Goal: Task Accomplishment & Management: Complete application form

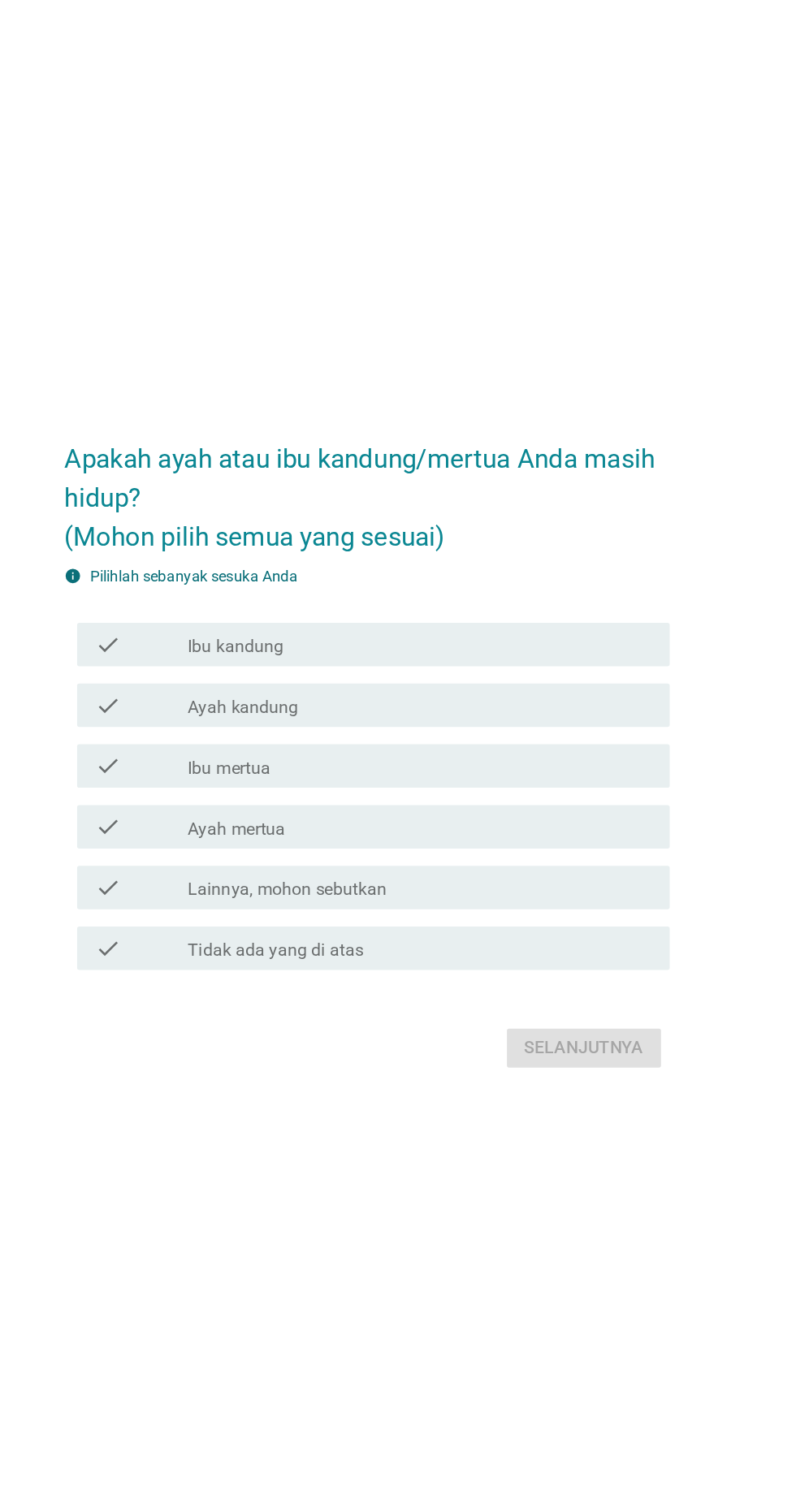
click at [416, 781] on div "check_box_outline_blank Ibu mertua" at bounding box center [438, 771] width 348 height 19
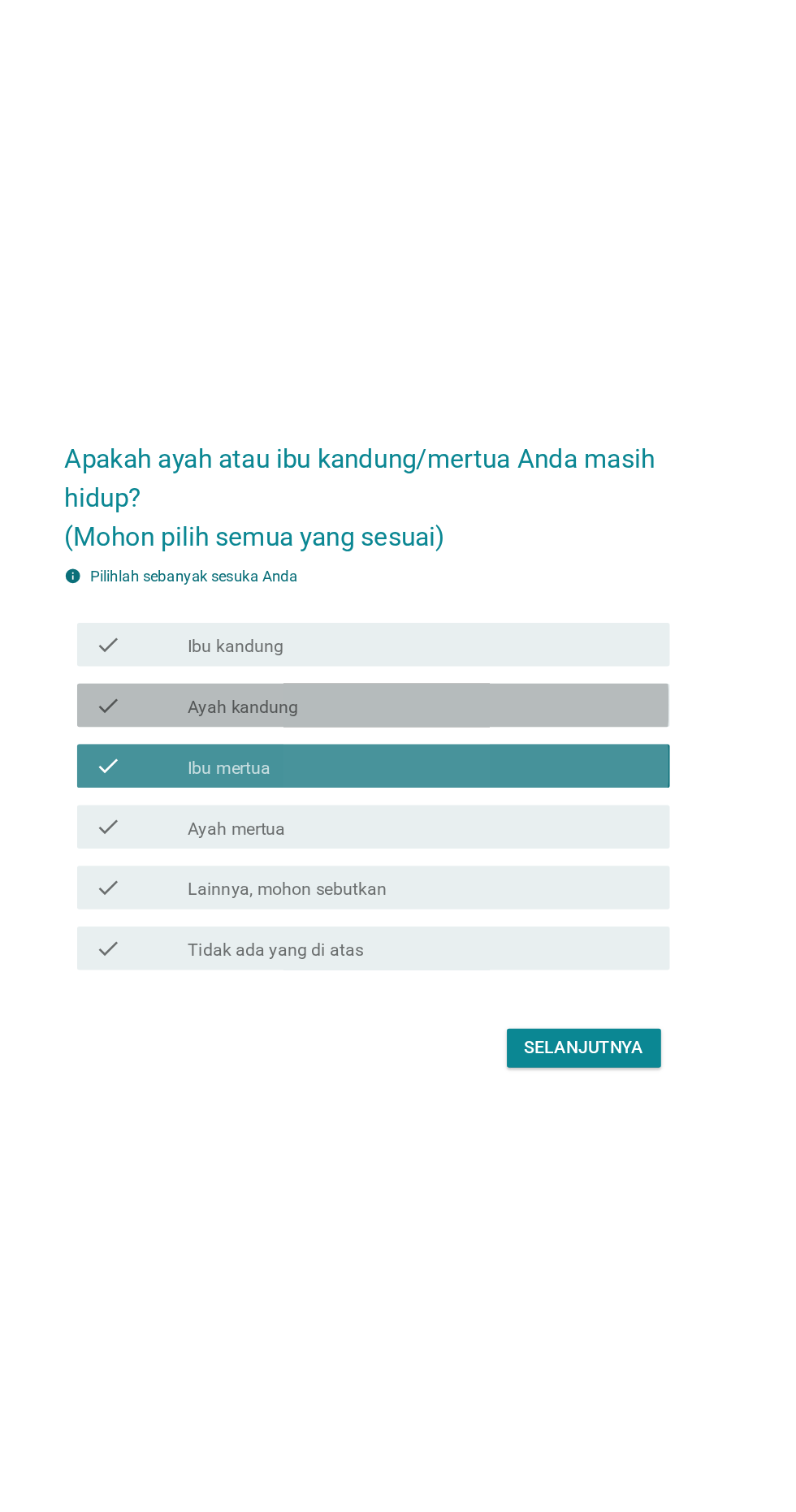
click at [457, 736] on div "check_box_outline_blank Ayah kandung" at bounding box center [438, 725] width 348 height 19
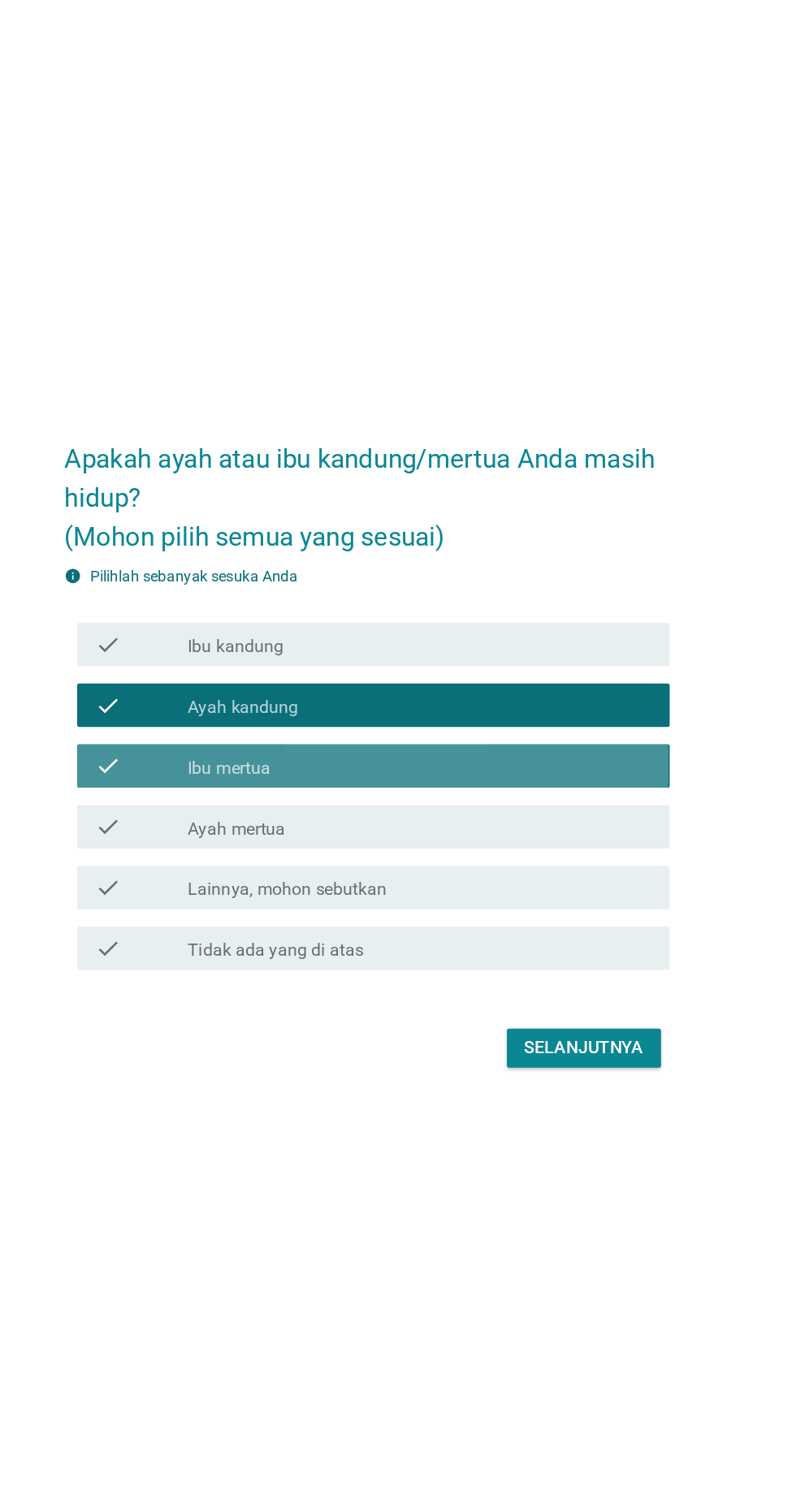
click at [462, 781] on div "check_box_outline_blank Ibu mertua" at bounding box center [438, 771] width 348 height 19
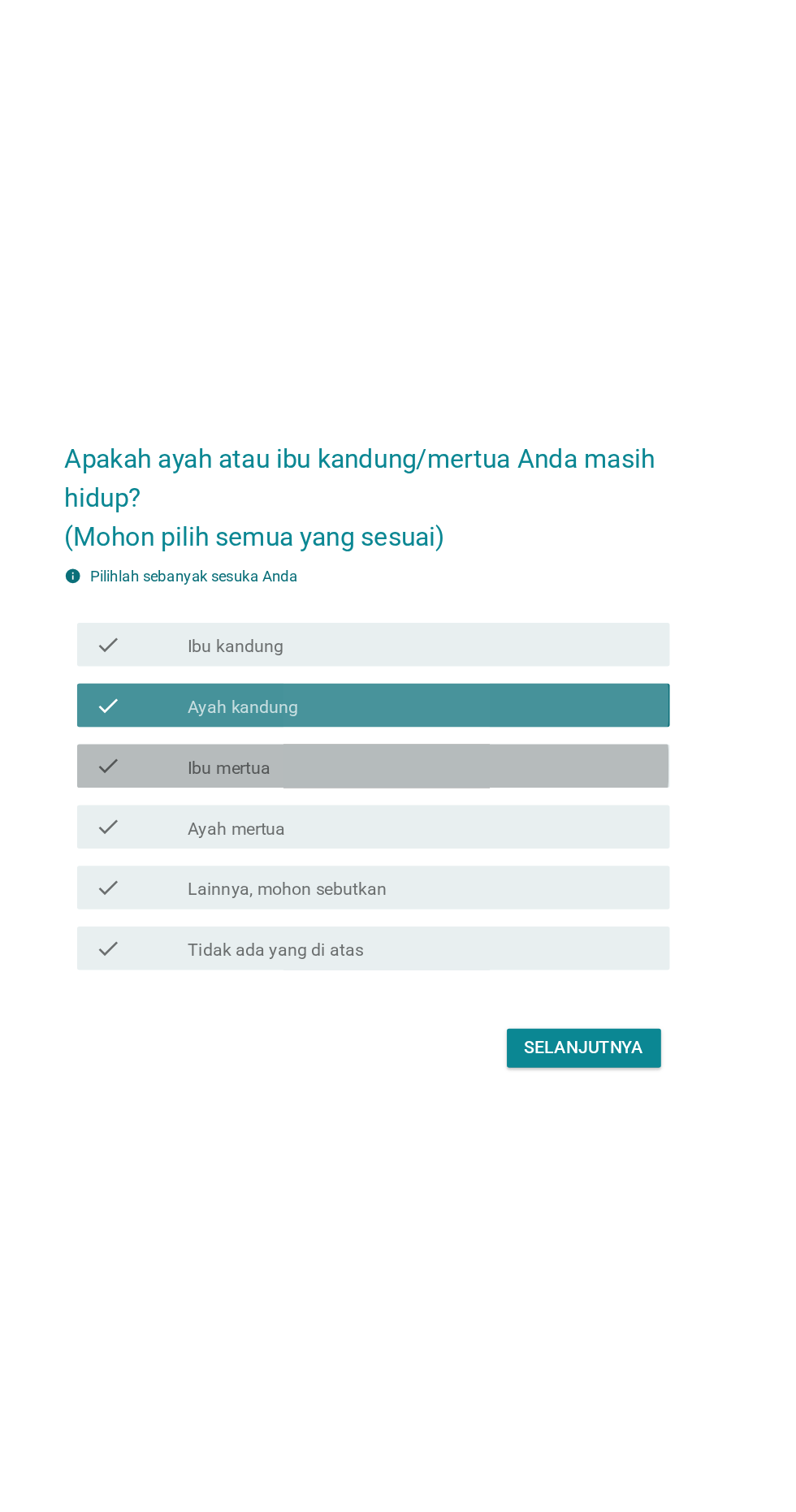
click at [479, 736] on div "check_box_outline_blank Ayah kandung" at bounding box center [438, 725] width 348 height 19
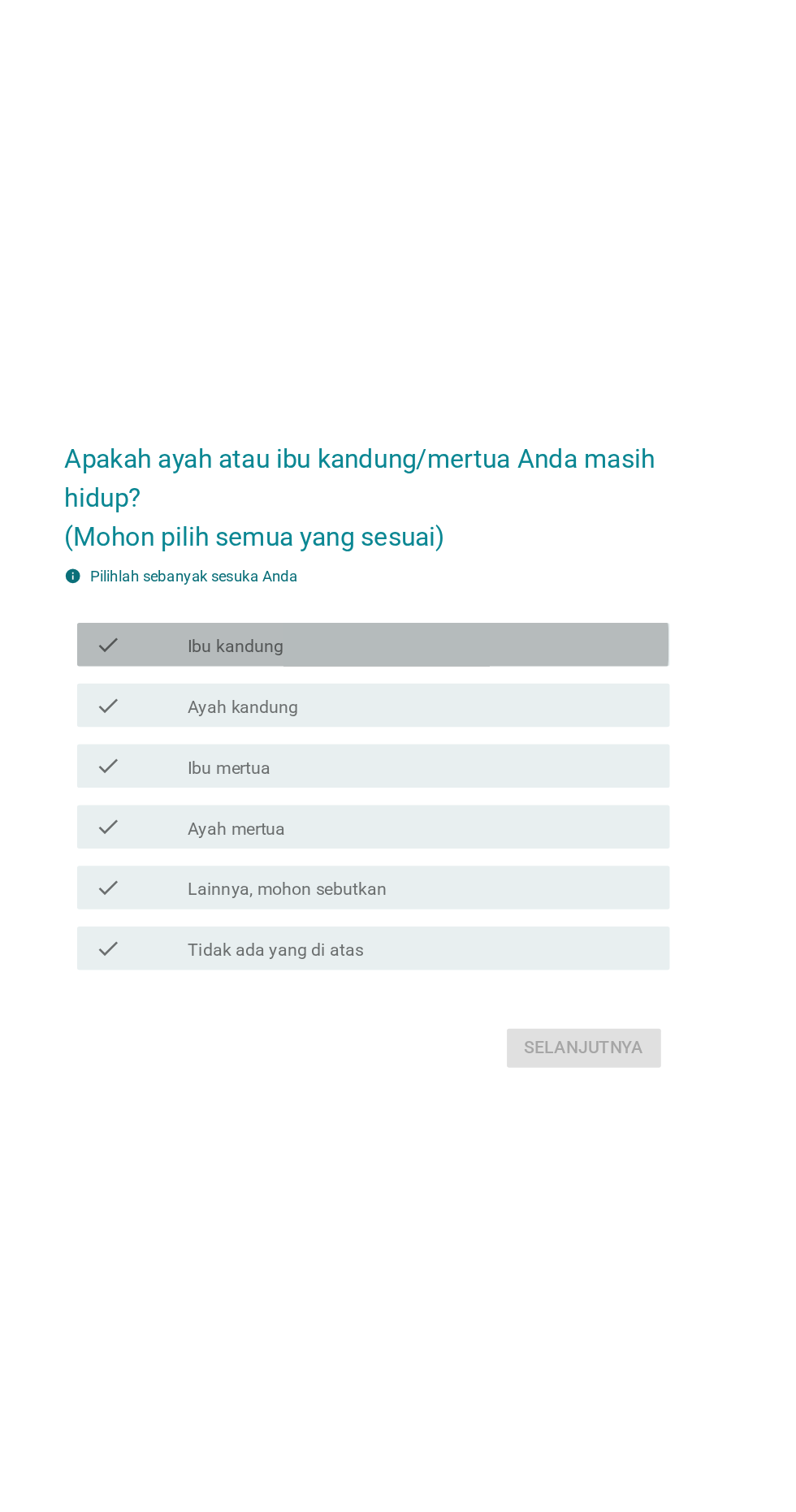
click at [475, 690] on div "check_box_outline_blank Ibu kandung" at bounding box center [438, 680] width 348 height 19
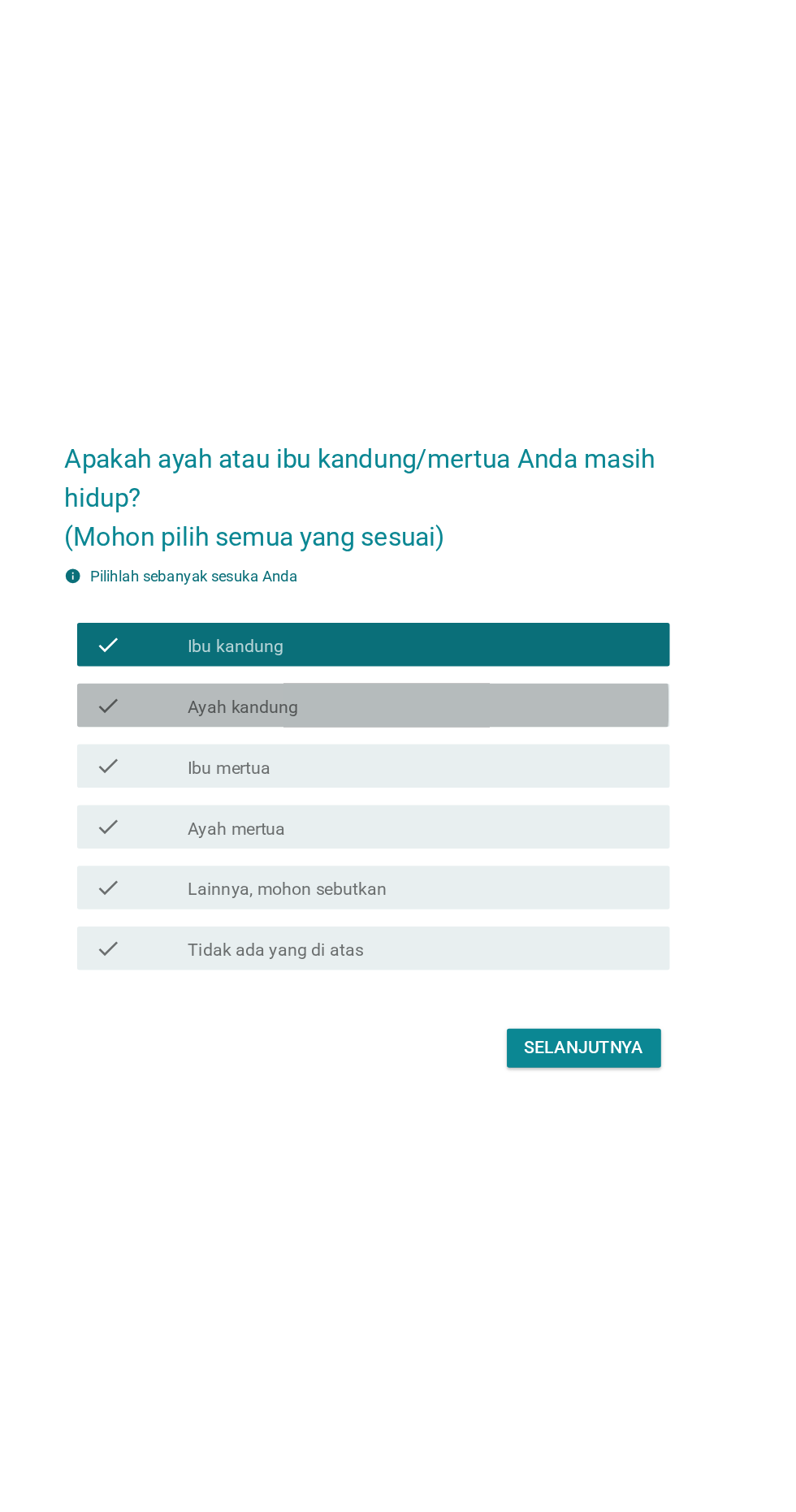
click at [452, 736] on div "check_box_outline_blank Ayah kandung" at bounding box center [438, 725] width 348 height 19
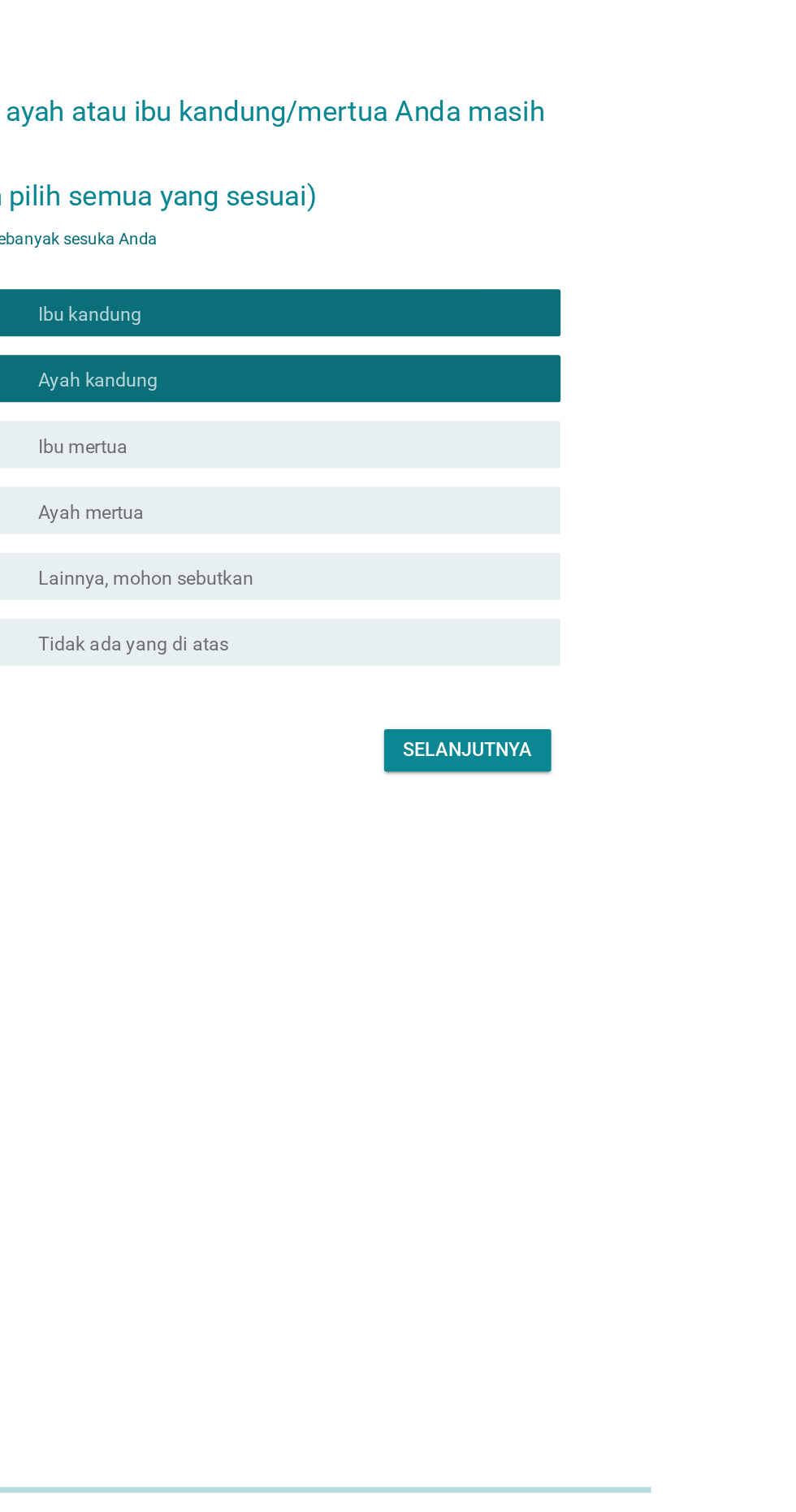
scroll to position [2, 0]
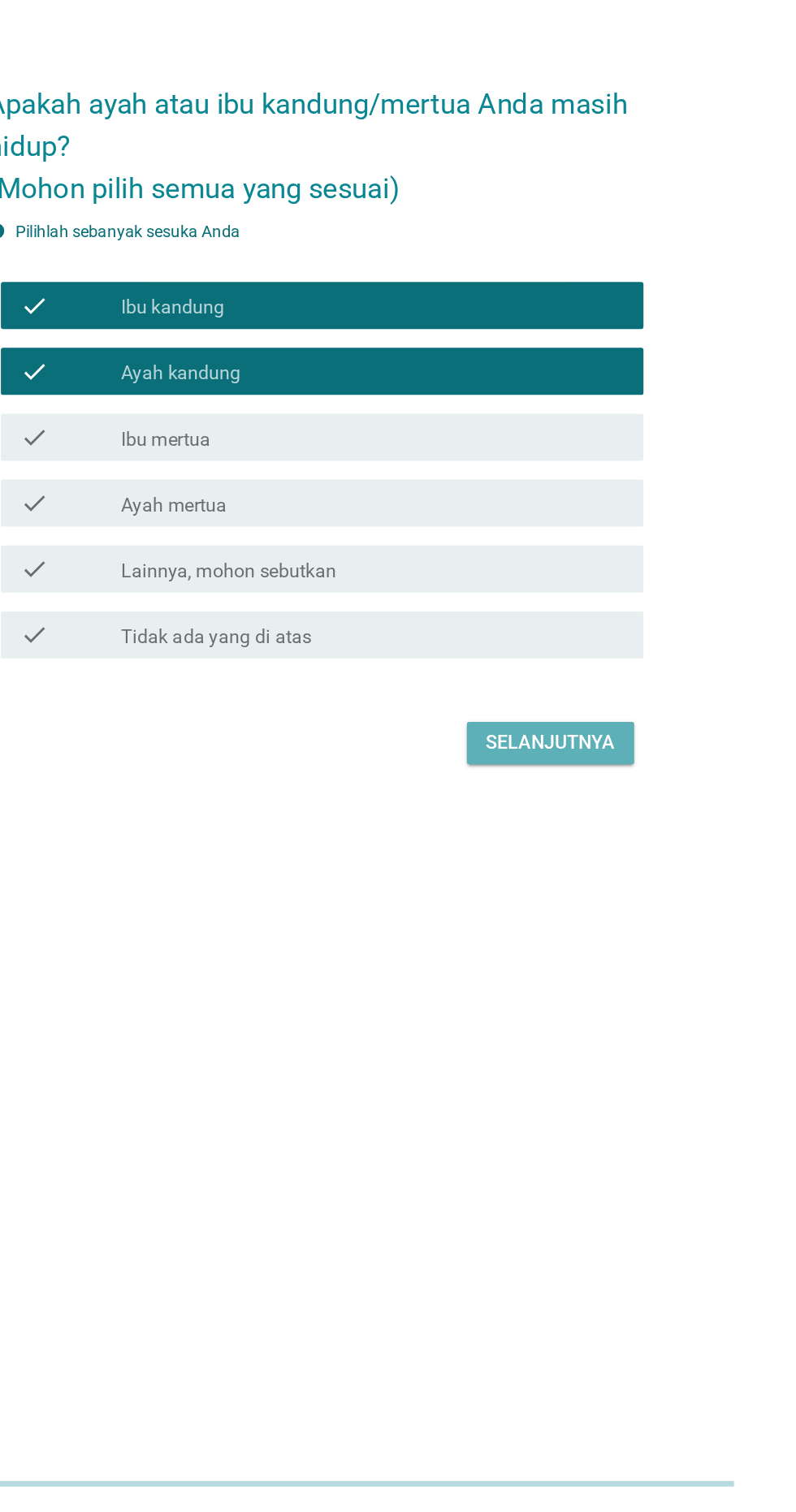
click at [582, 990] on div "Selanjutnya" at bounding box center [561, 981] width 90 height 19
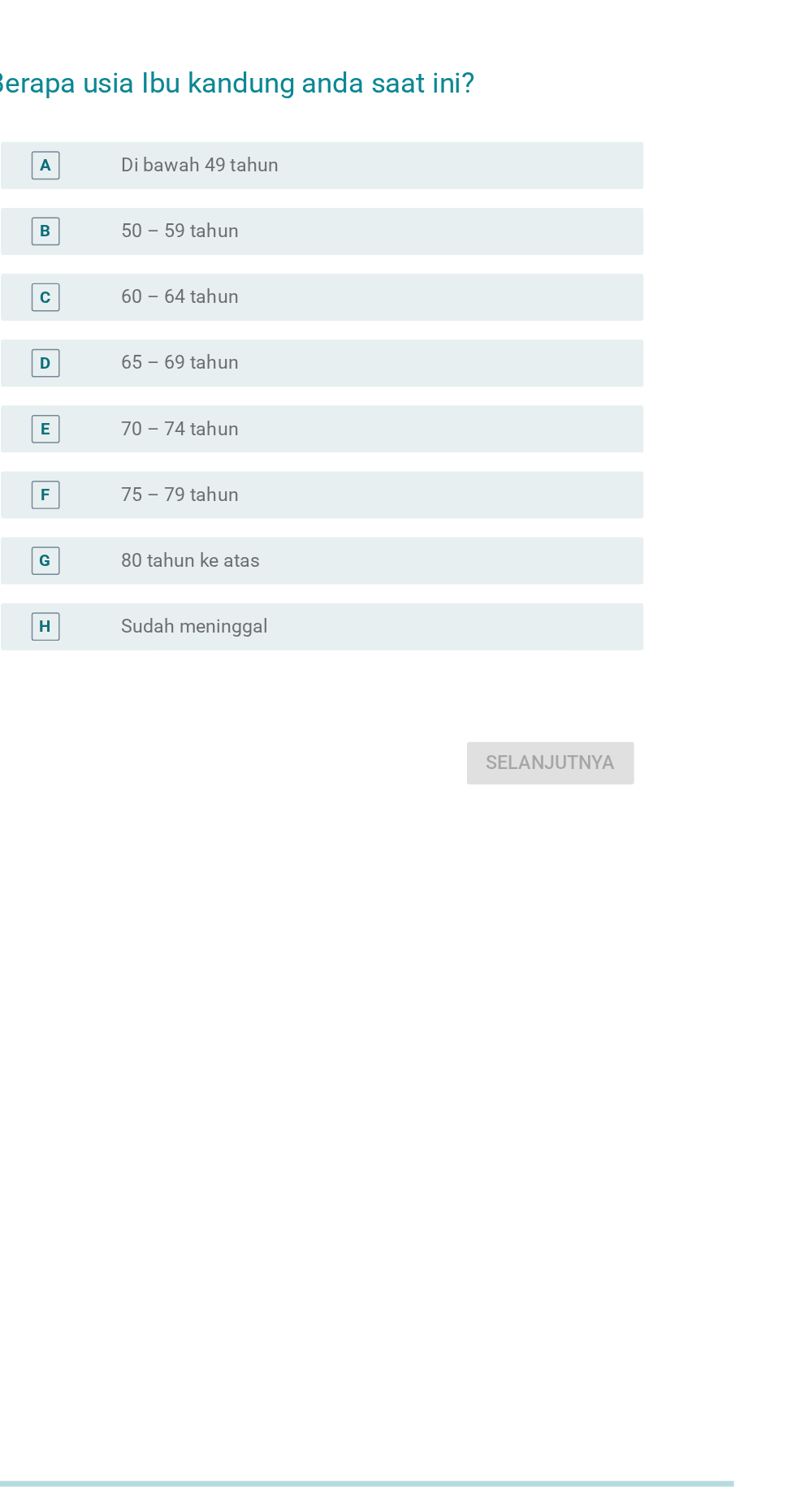
scroll to position [0, 0]
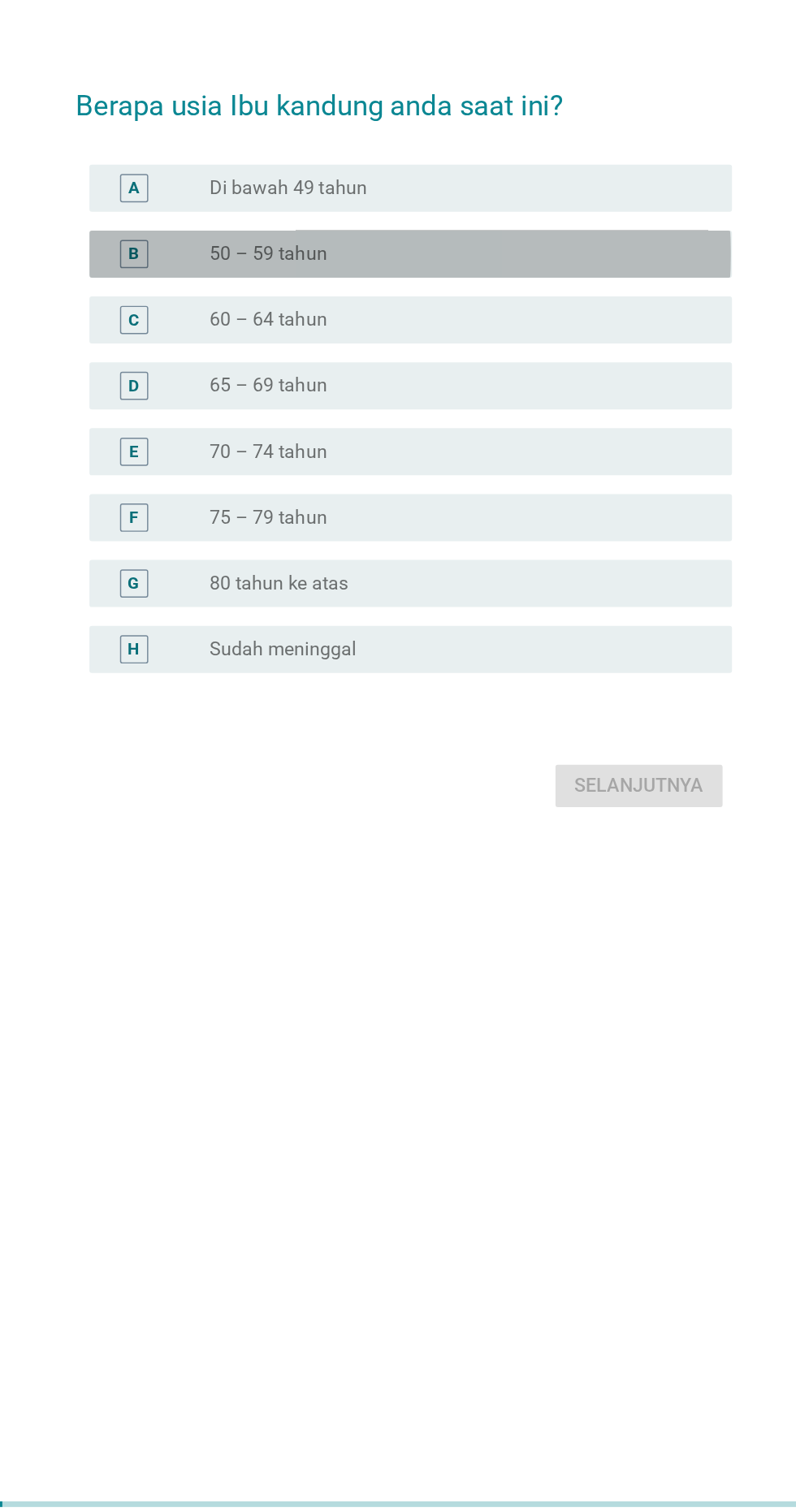
click at [499, 637] on div "radio_button_unchecked 50 – 59 tahun" at bounding box center [431, 629] width 335 height 16
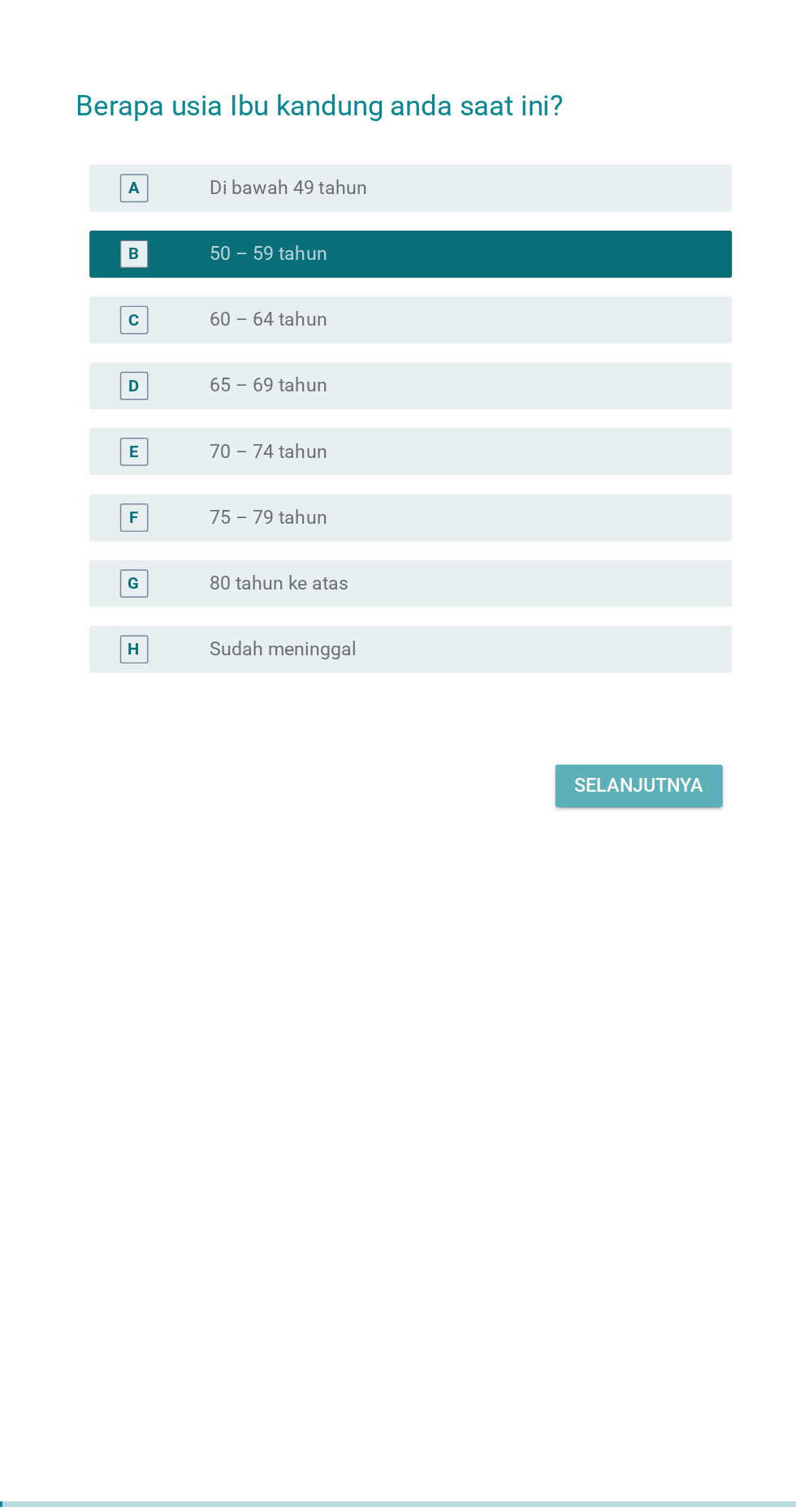
click at [586, 1011] on button "Selanjutnya" at bounding box center [560, 996] width 115 height 29
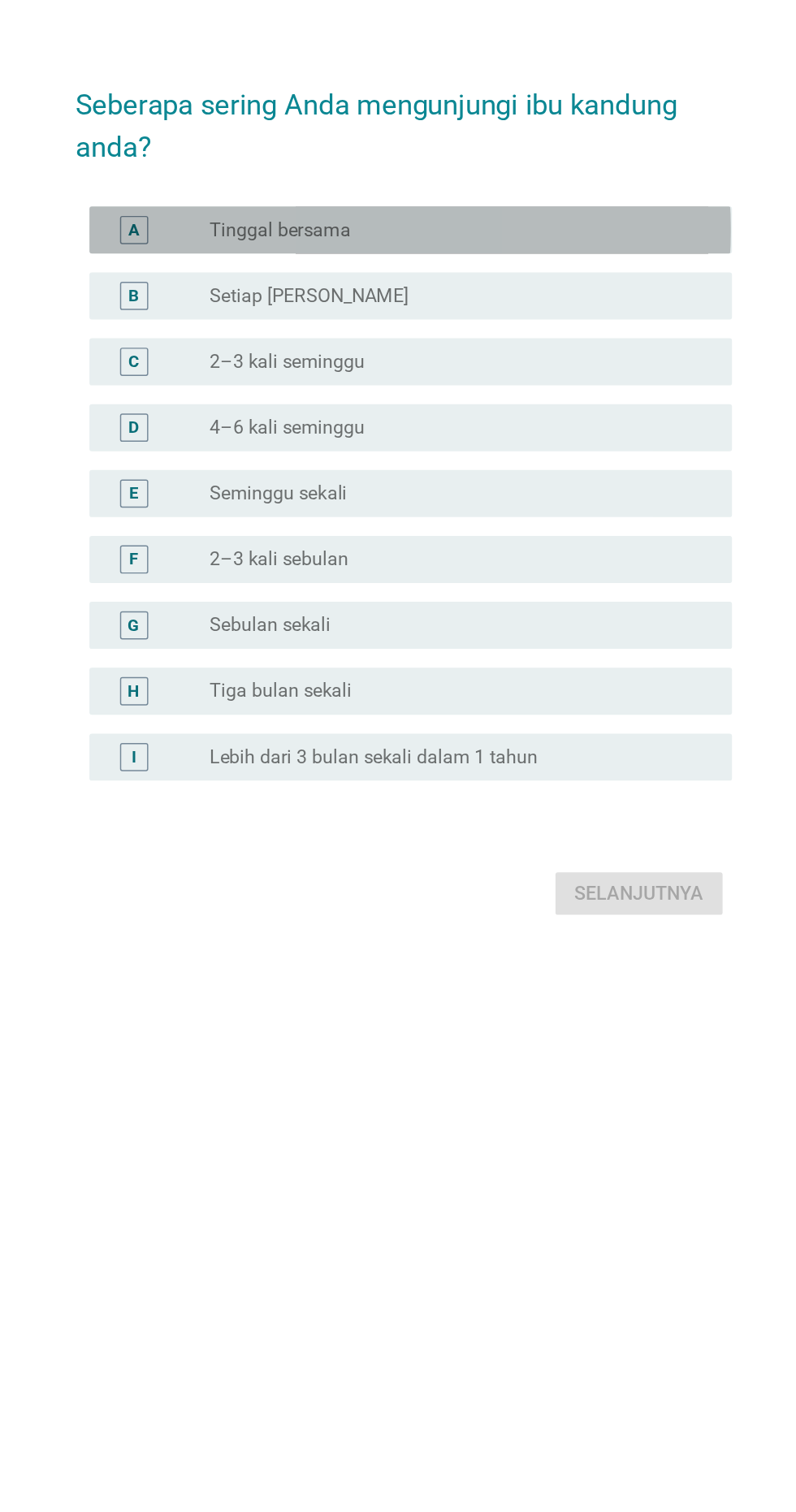
click at [568, 584] on div "radio_button_unchecked Tinggal bersama" at bounding box center [431, 575] width 335 height 16
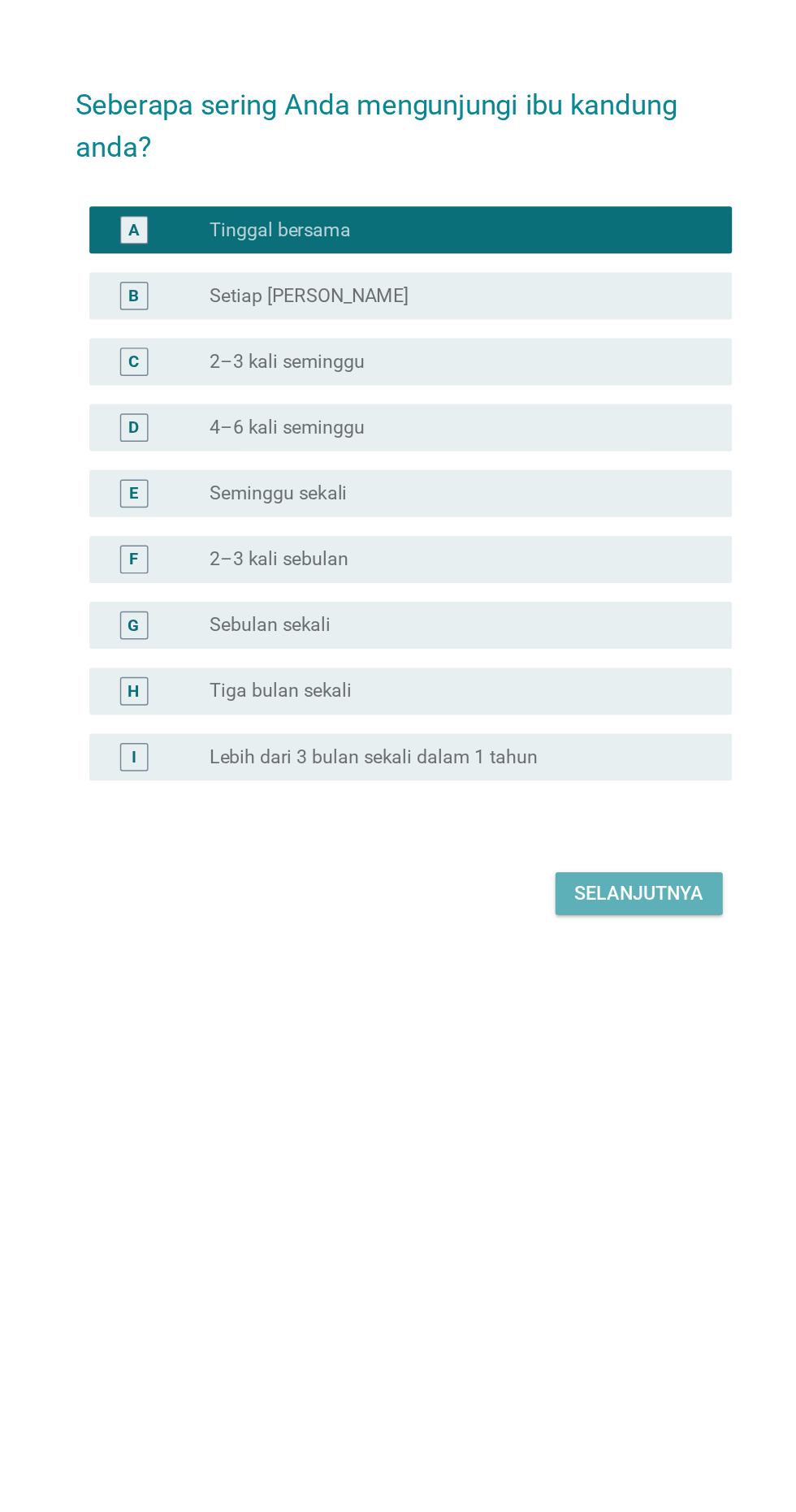
click at [578, 1043] on div "Selanjutnya" at bounding box center [561, 1033] width 90 height 19
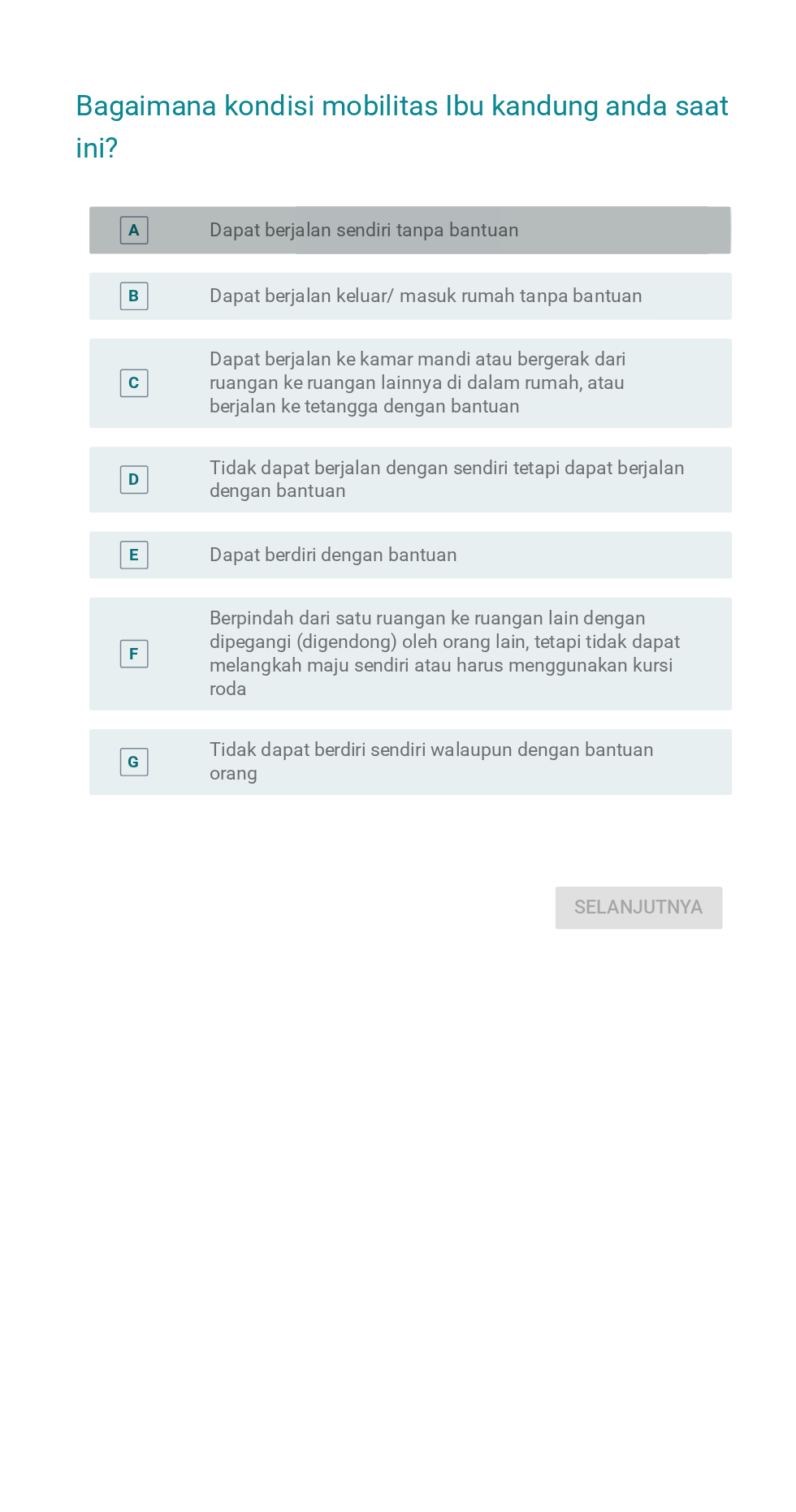
click at [593, 587] on div "A radio_button_unchecked Dapat berjalan sendiri tanpa bantuan" at bounding box center [402, 570] width 443 height 32
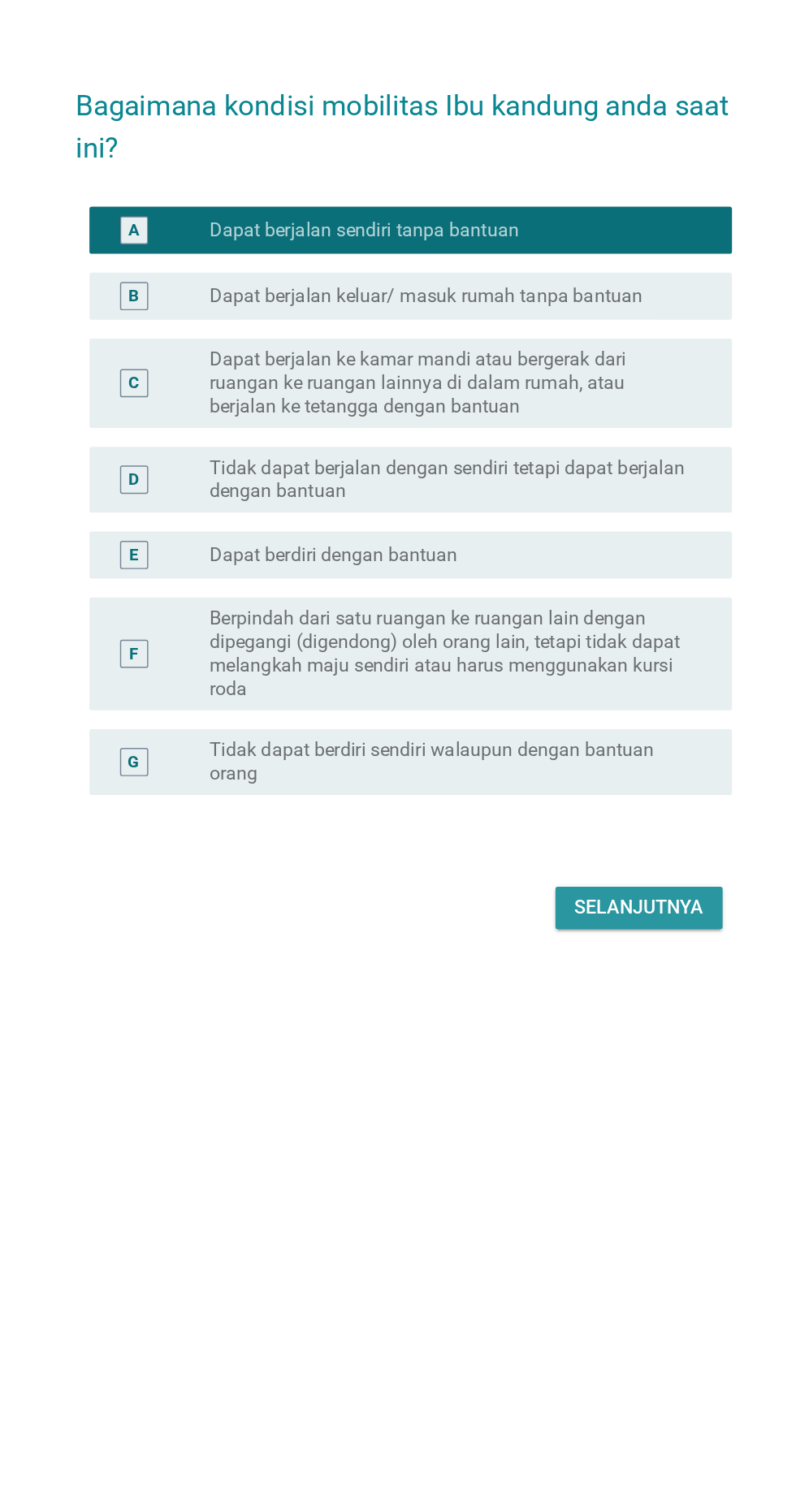
click at [581, 1048] on div "Selanjutnya" at bounding box center [561, 1038] width 90 height 19
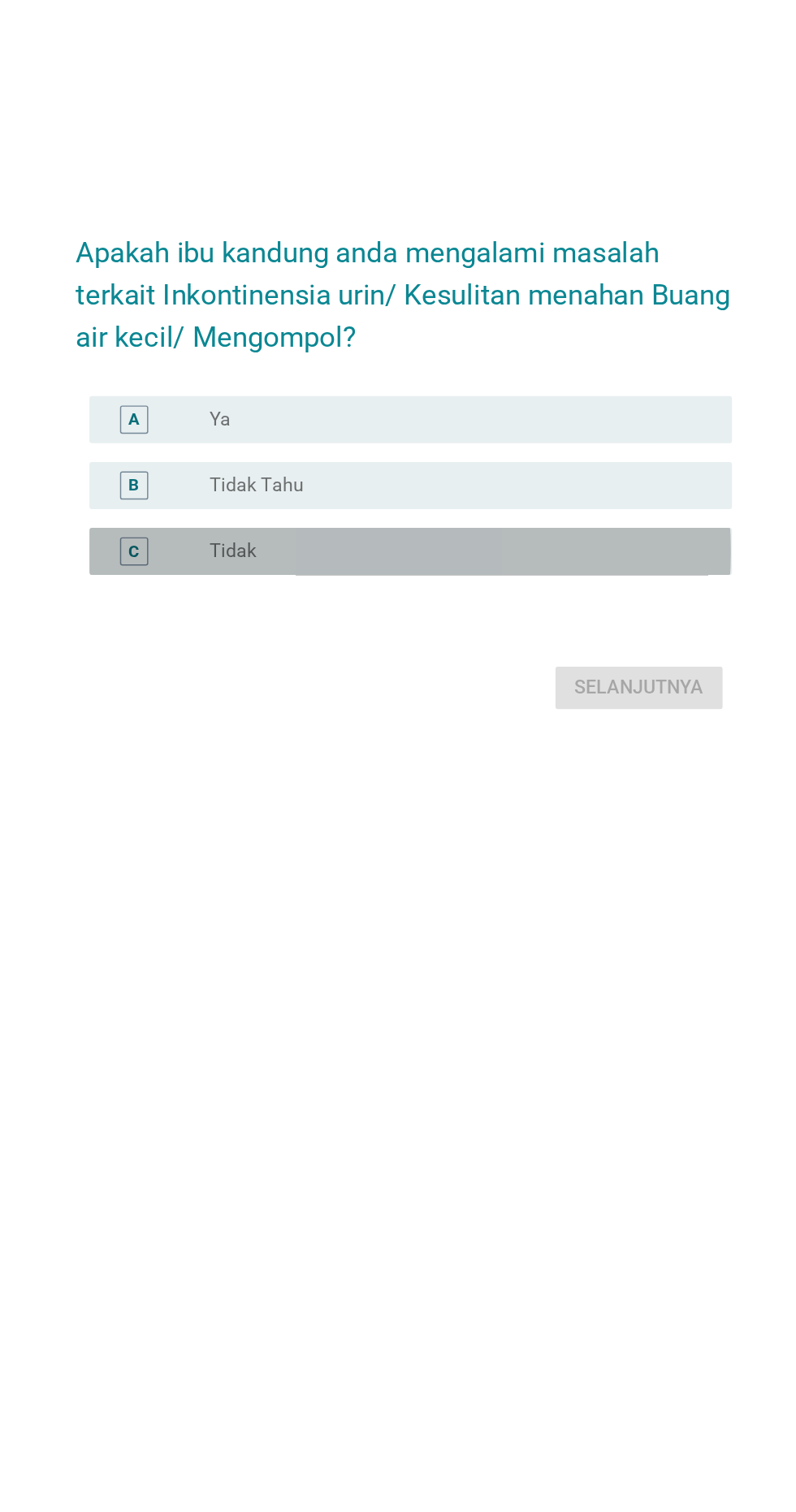
click at [459, 768] on div "radio_button_unchecked Tidak" at bounding box center [438, 778] width 348 height 19
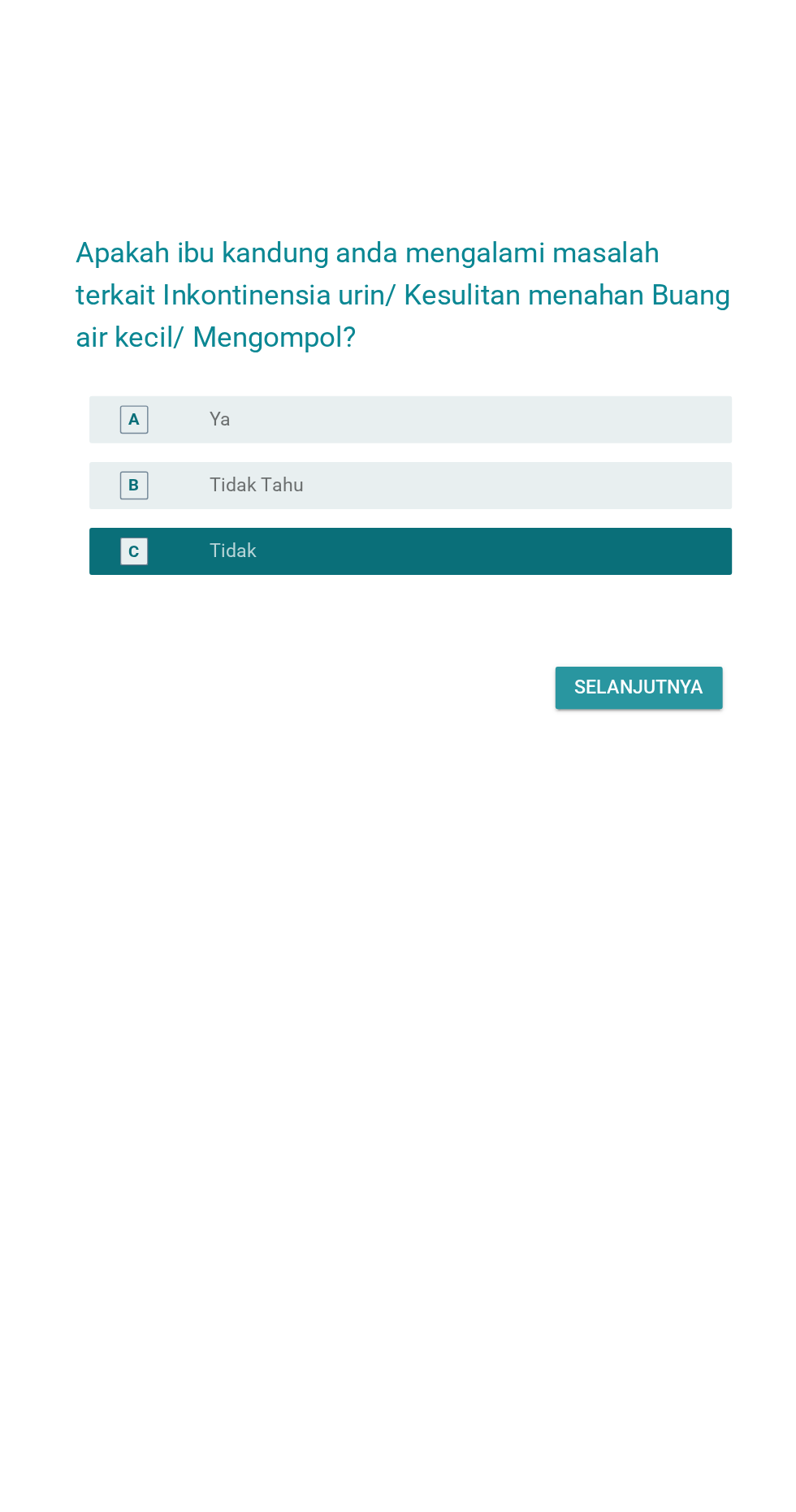
click at [590, 857] on button "Selanjutnya" at bounding box center [560, 871] width 115 height 29
